Goal: Book appointment/travel/reservation

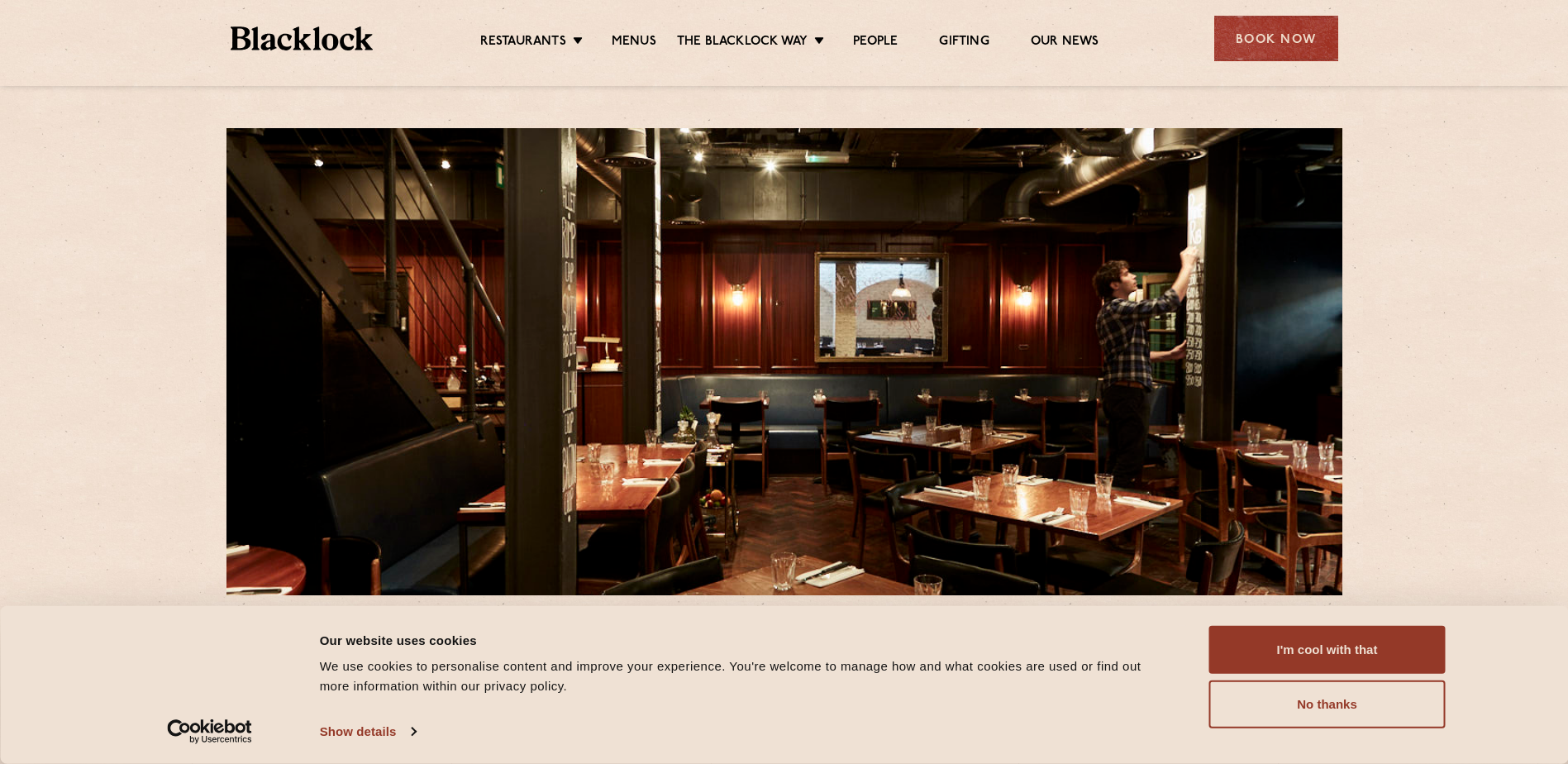
click at [108, 459] on div "[STREET_ADDRESS] T: [PHONE_NUMBER] E: [EMAIL_ADDRESS][DOMAIN_NAME] Housed in a …" at bounding box center [784, 753] width 1568 height 1507
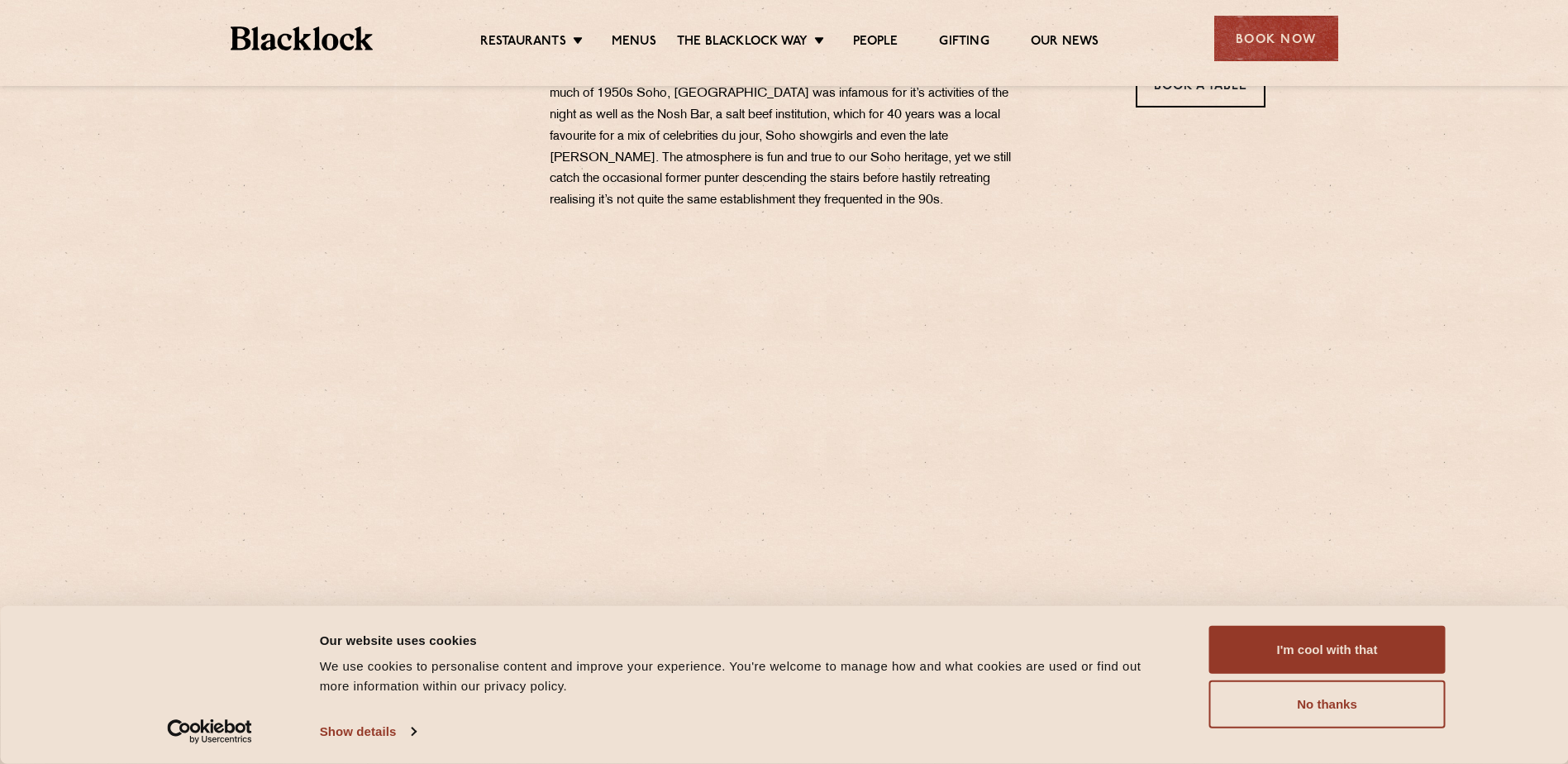
scroll to position [662, 0]
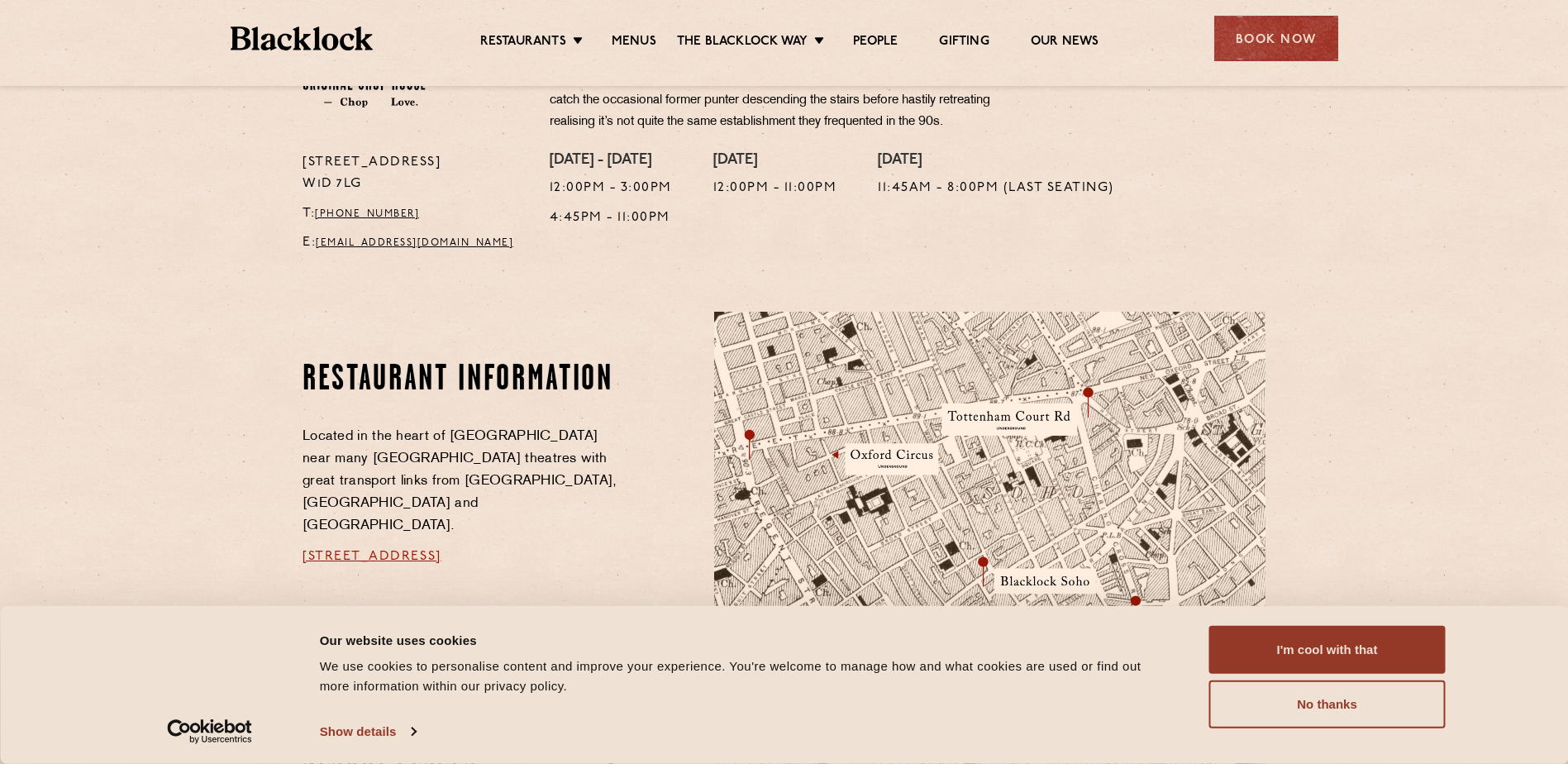
click at [182, 396] on section "Restaurant information Located in the heart of [GEOGRAPHIC_DATA] near many [GEO…" at bounding box center [784, 601] width 1568 height 680
click at [1290, 59] on div "Book Now" at bounding box center [1276, 39] width 124 height 46
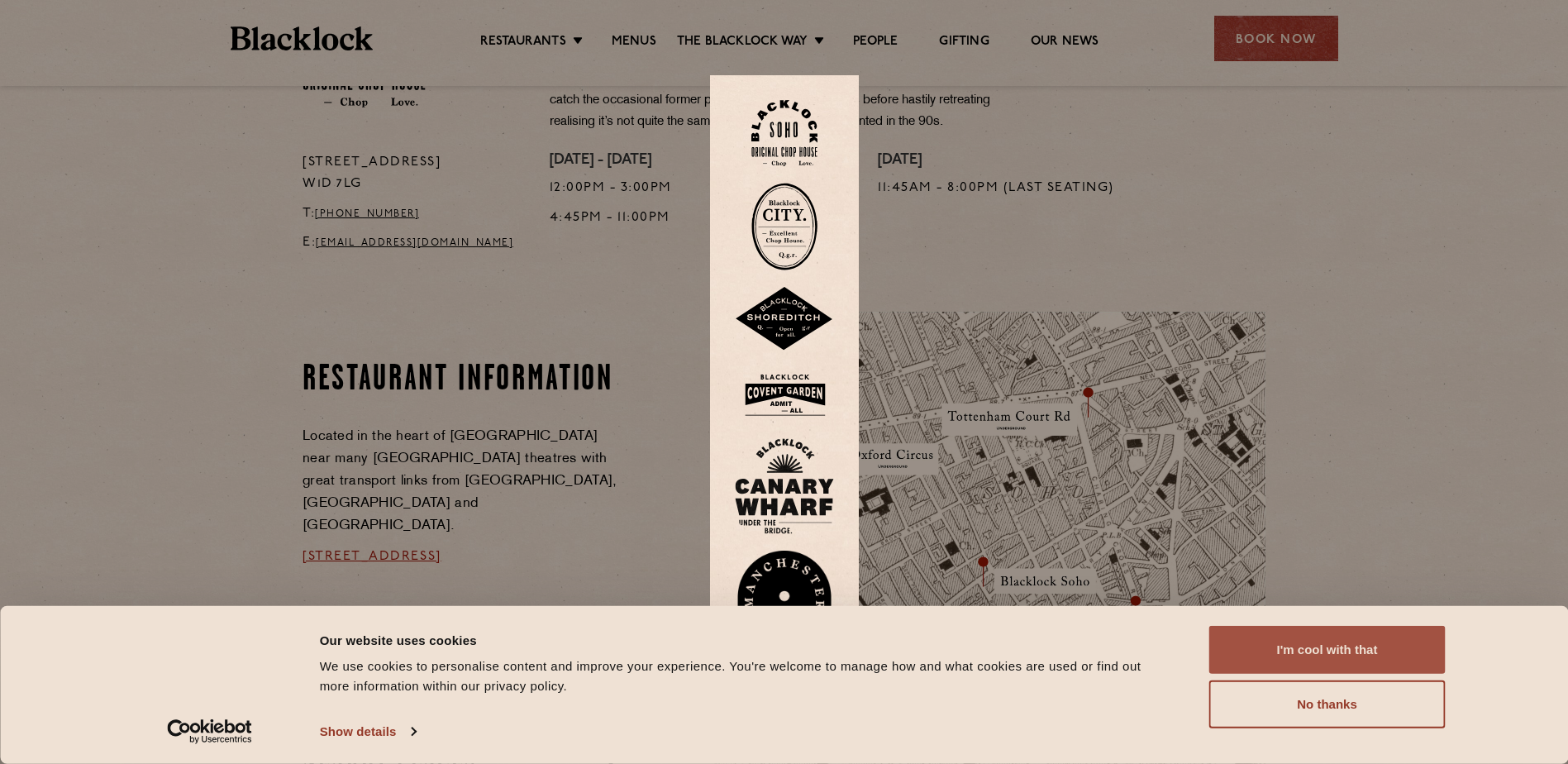
click at [1343, 653] on button "I'm cool with that" at bounding box center [1327, 649] width 236 height 48
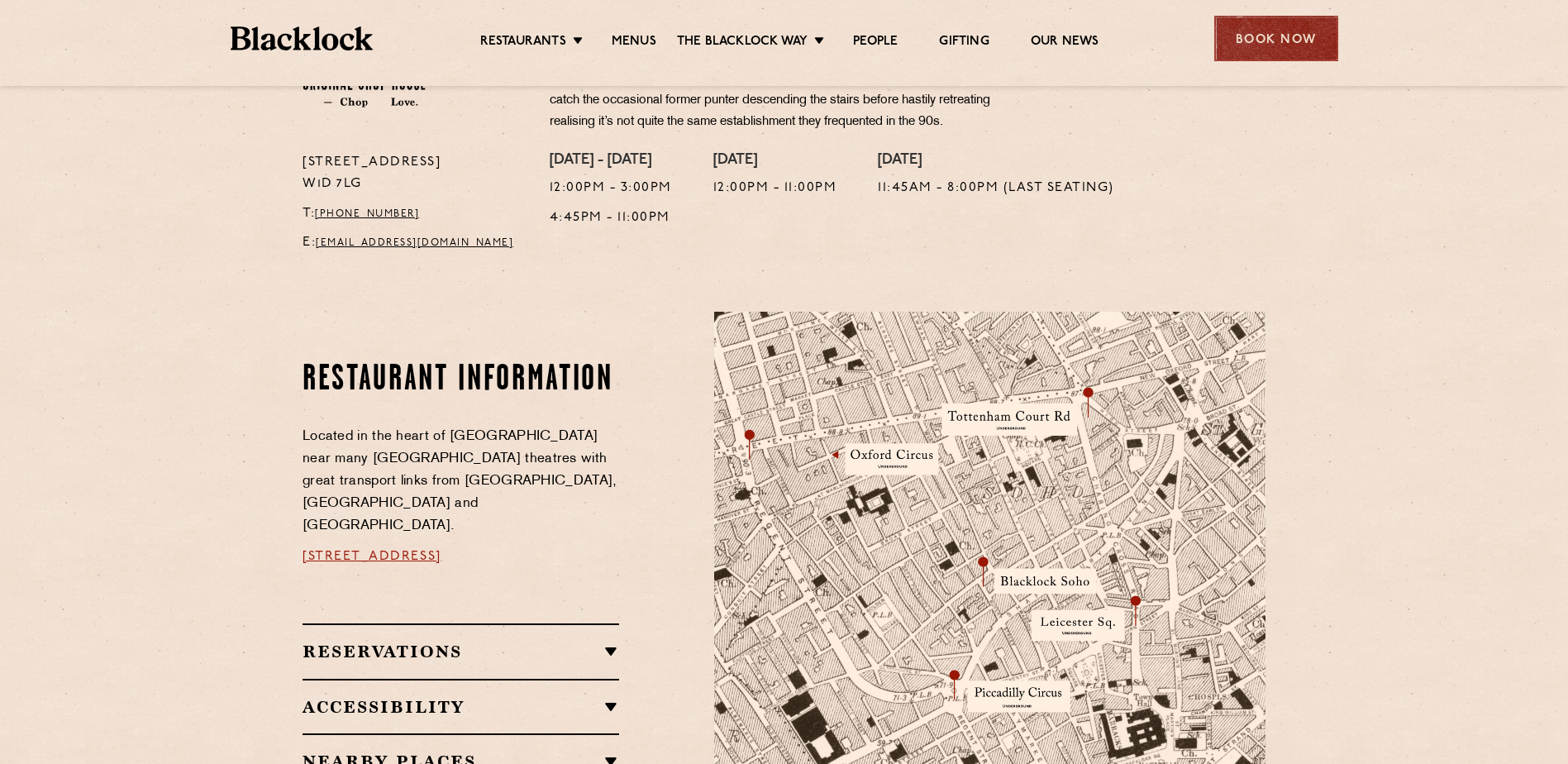
click at [1255, 46] on div "Book Now" at bounding box center [1276, 39] width 124 height 46
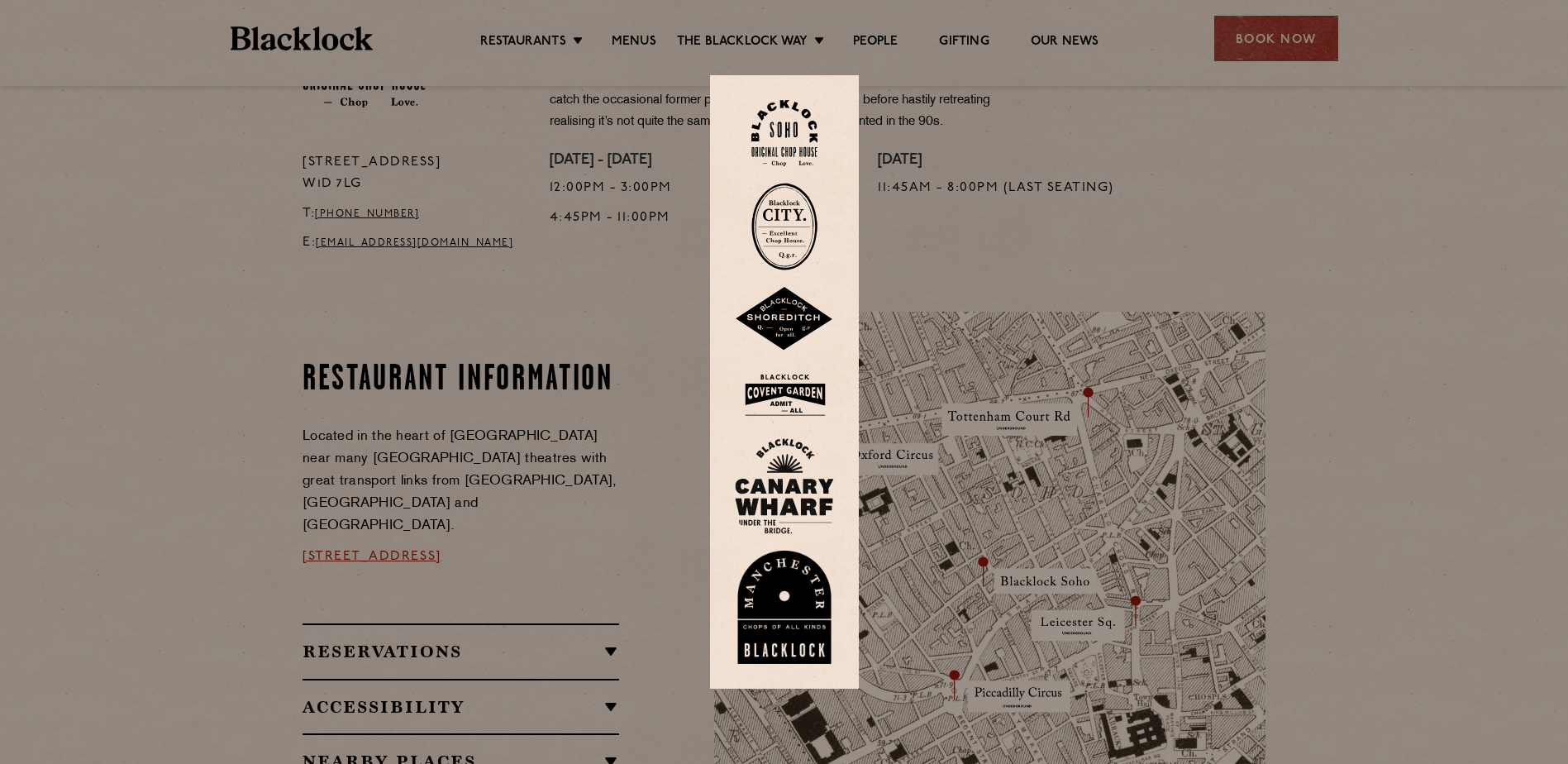
click at [804, 121] on img at bounding box center [784, 133] width 66 height 67
